Goal: Entertainment & Leisure: Consume media (video, audio)

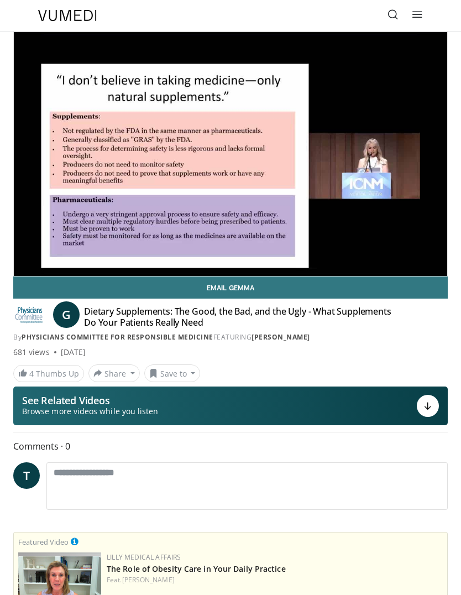
click at [53, 249] on div "10 seconds Tap to unmute" at bounding box center [230, 154] width 433 height 244
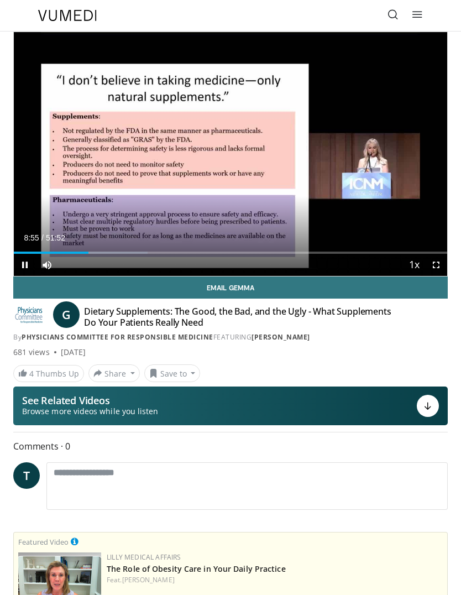
click at [88, 249] on div "Loaded : 30.85%" at bounding box center [230, 248] width 433 height 11
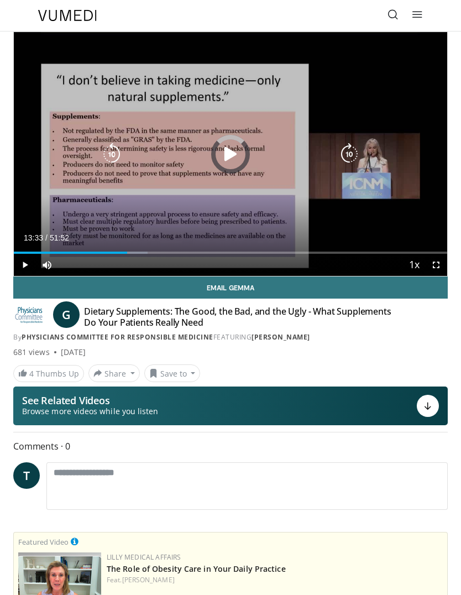
click at [126, 252] on div "Progress Bar" at bounding box center [70, 253] width 113 height 2
click at [172, 249] on div "Loaded : 47.81%" at bounding box center [230, 248] width 433 height 11
click at [164, 252] on div "Loaded : 58.32%" at bounding box center [140, 253] width 253 height 2
click at [150, 253] on div "Loaded : 44.66%" at bounding box center [110, 253] width 193 height 2
click at [187, 252] on div "Progress Bar" at bounding box center [194, 253] width 90 height 2
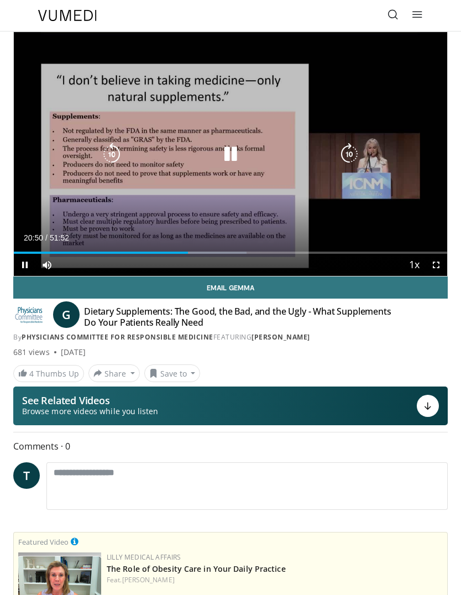
click at [250, 252] on div "Loaded : 53.66%" at bounding box center [230, 253] width 433 height 2
click at [302, 252] on div "Progress Bar" at bounding box center [274, 253] width 92 height 2
